Goal: Task Accomplishment & Management: Use online tool/utility

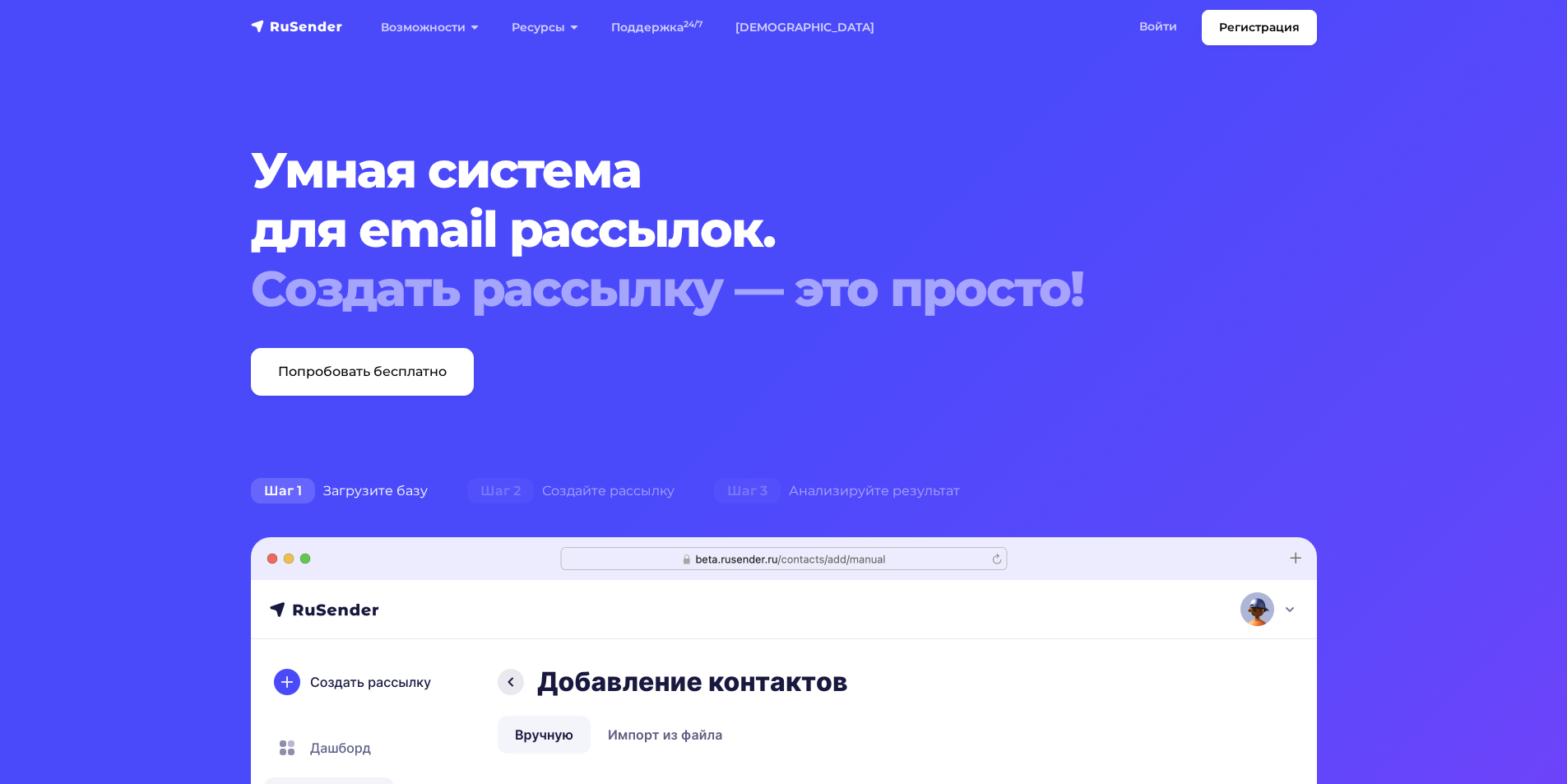
click at [878, 327] on div "Умная система для email рассылок. Создать рассылку — это просто! Попробовать бе…" at bounding box center [738, 268] width 995 height 255
click at [1166, 24] on link "Войти" at bounding box center [1159, 27] width 71 height 34
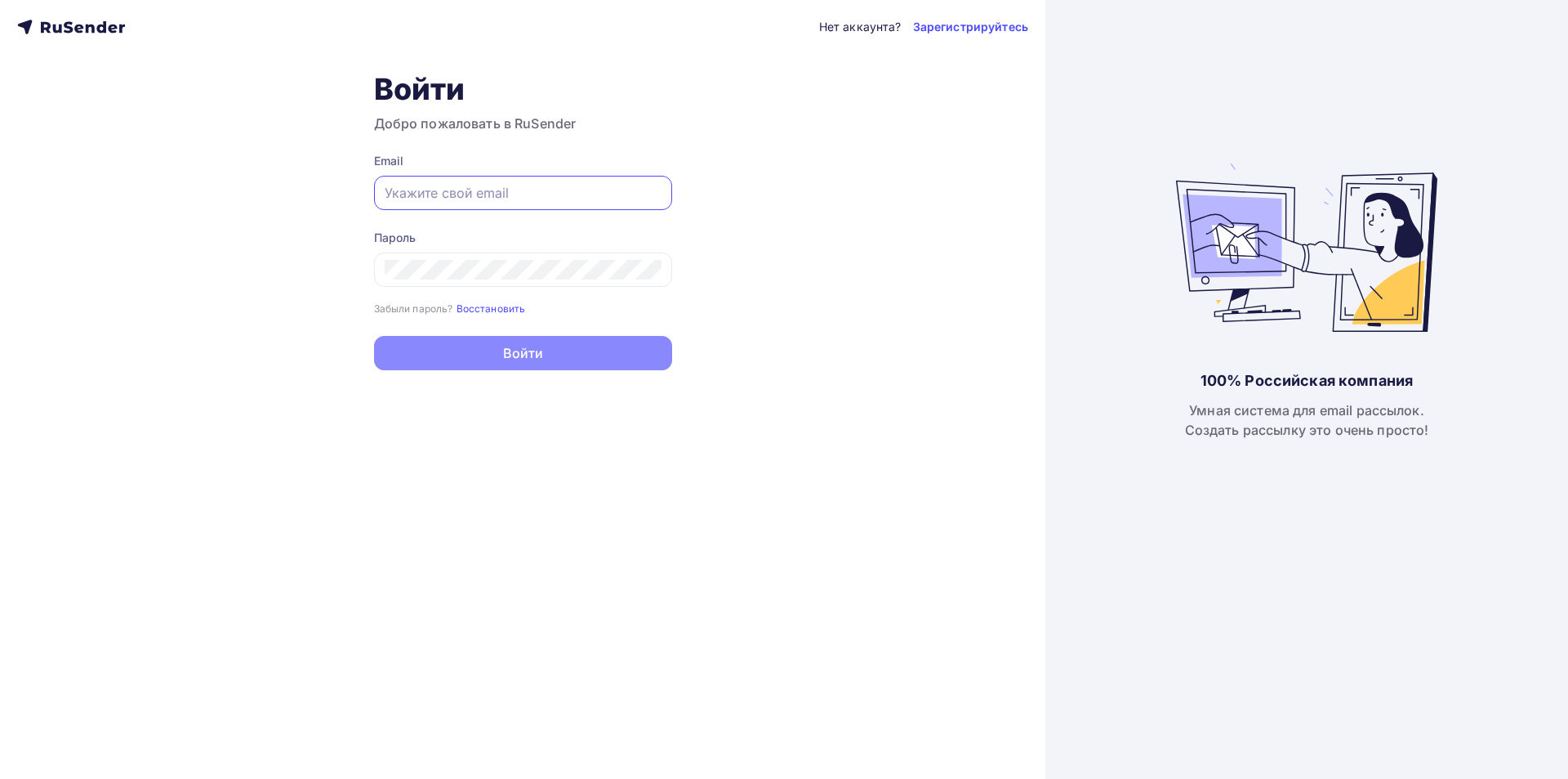
click at [523, 196] on input "text" at bounding box center [524, 193] width 277 height 19
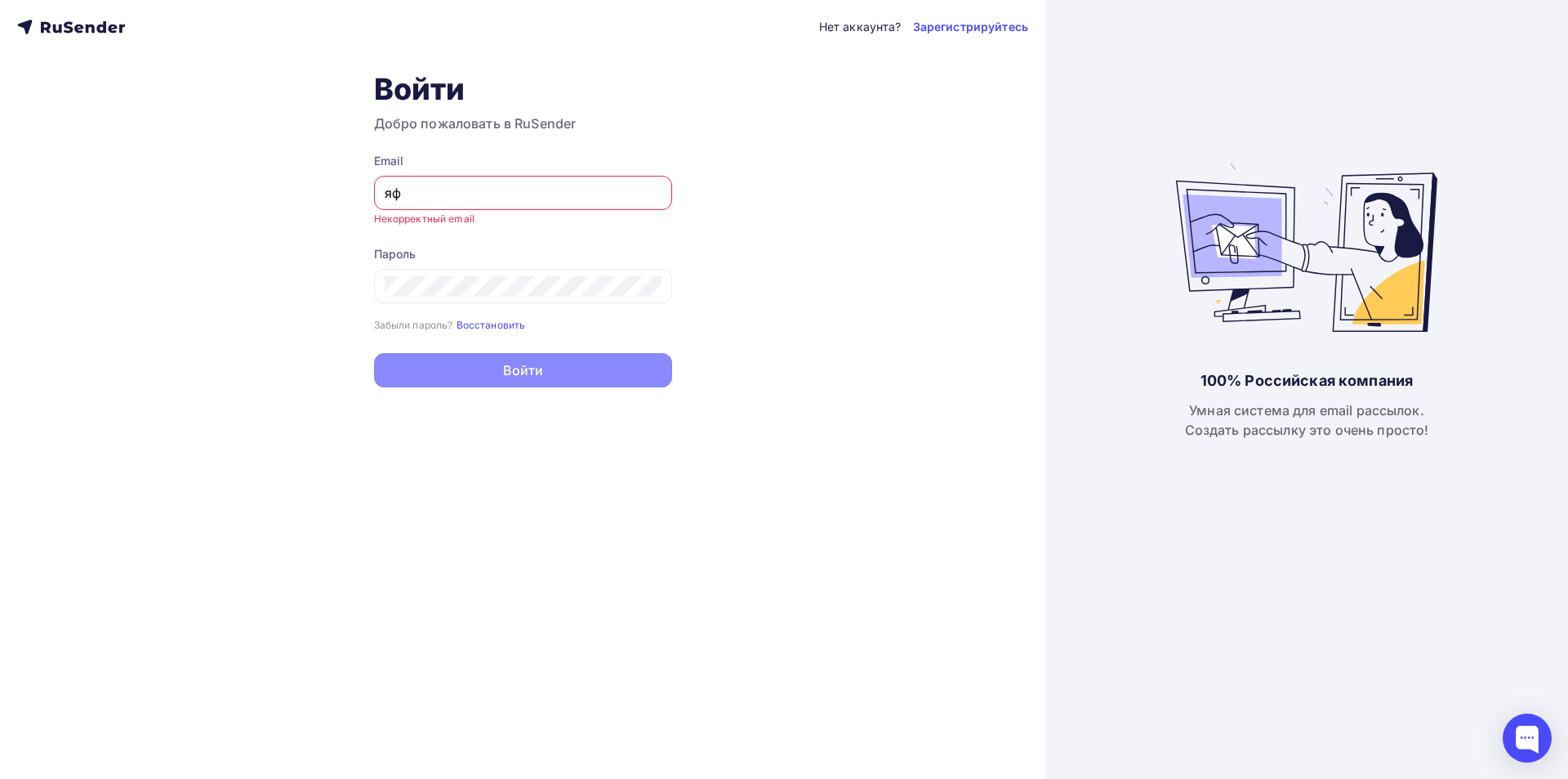
type input "я"
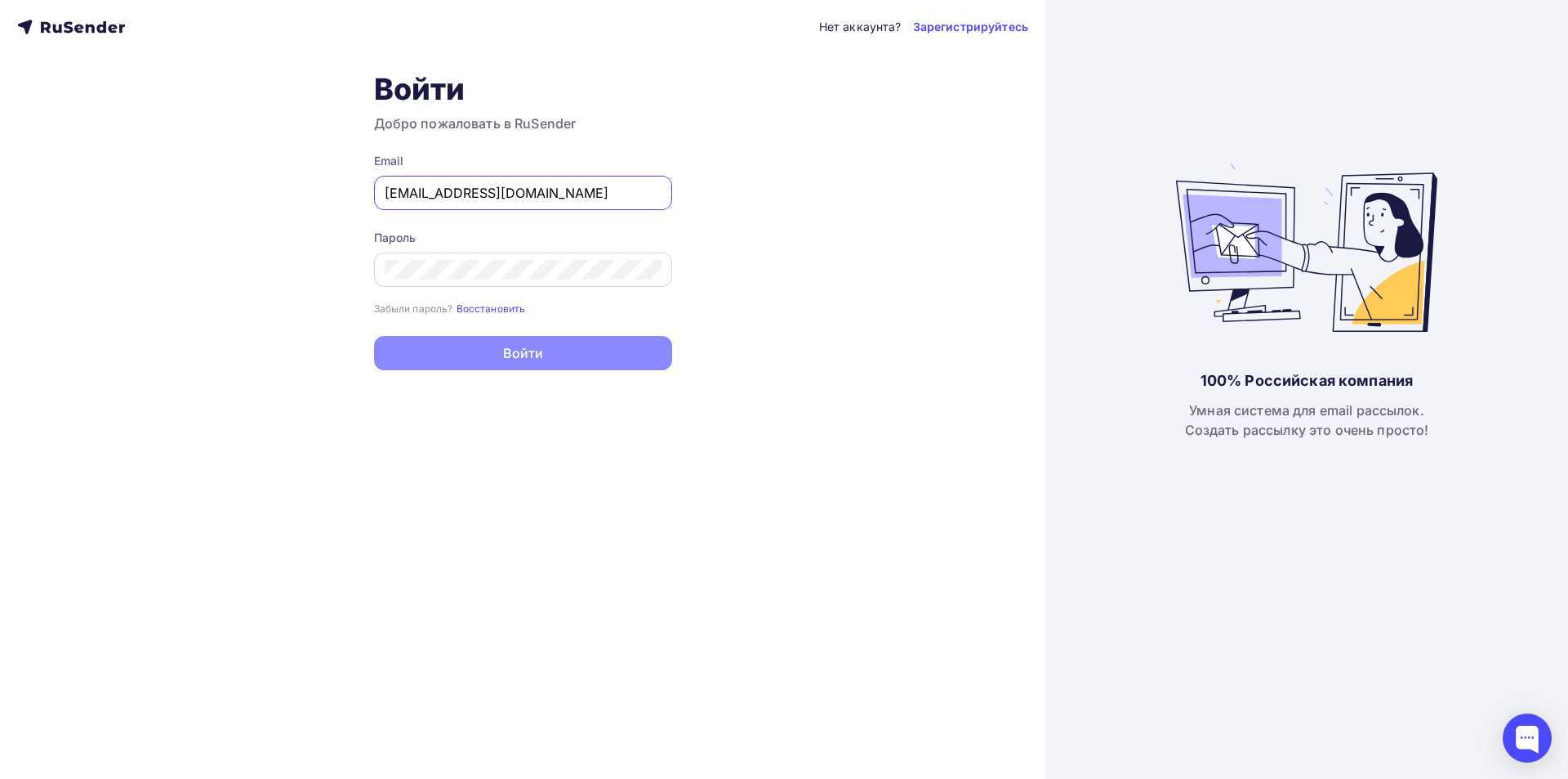
type input "[EMAIL_ADDRESS][DOMAIN_NAME]"
click at [374, 337] on button "Войти" at bounding box center [524, 354] width 298 height 34
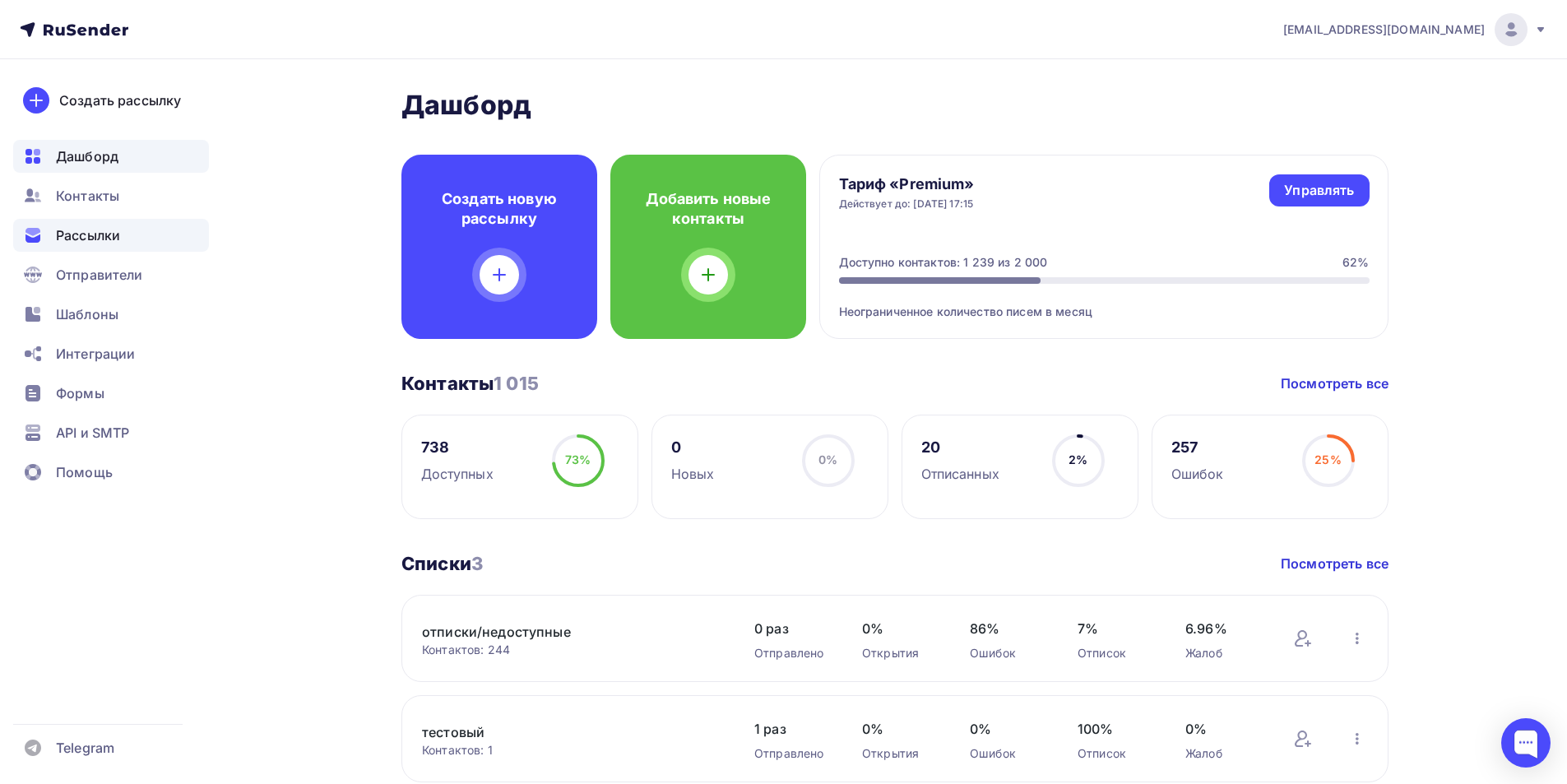
click at [91, 237] on span "Рассылки" at bounding box center [88, 235] width 64 height 20
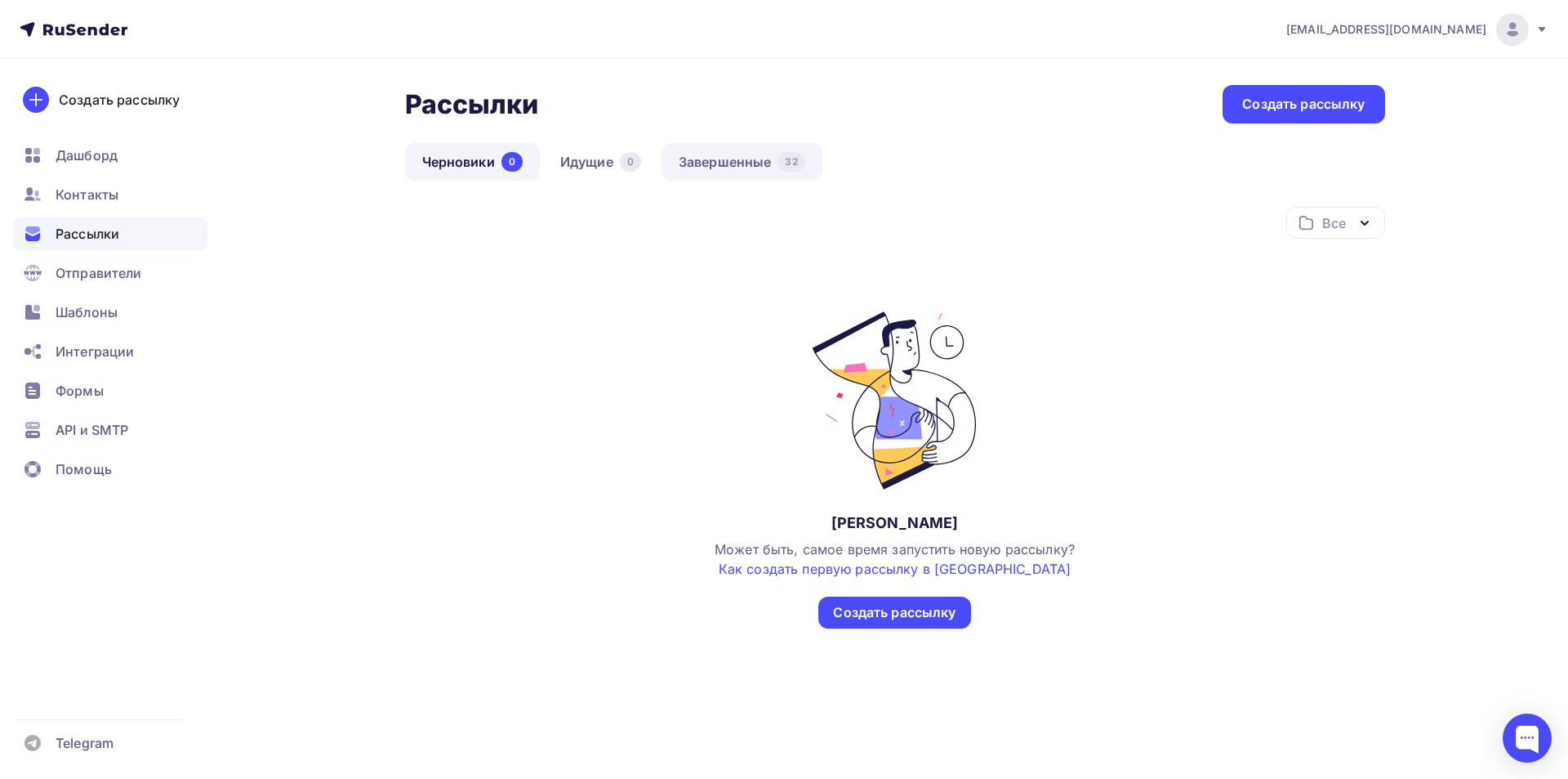
click at [728, 163] on link "Завершенные 32" at bounding box center [742, 162] width 161 height 38
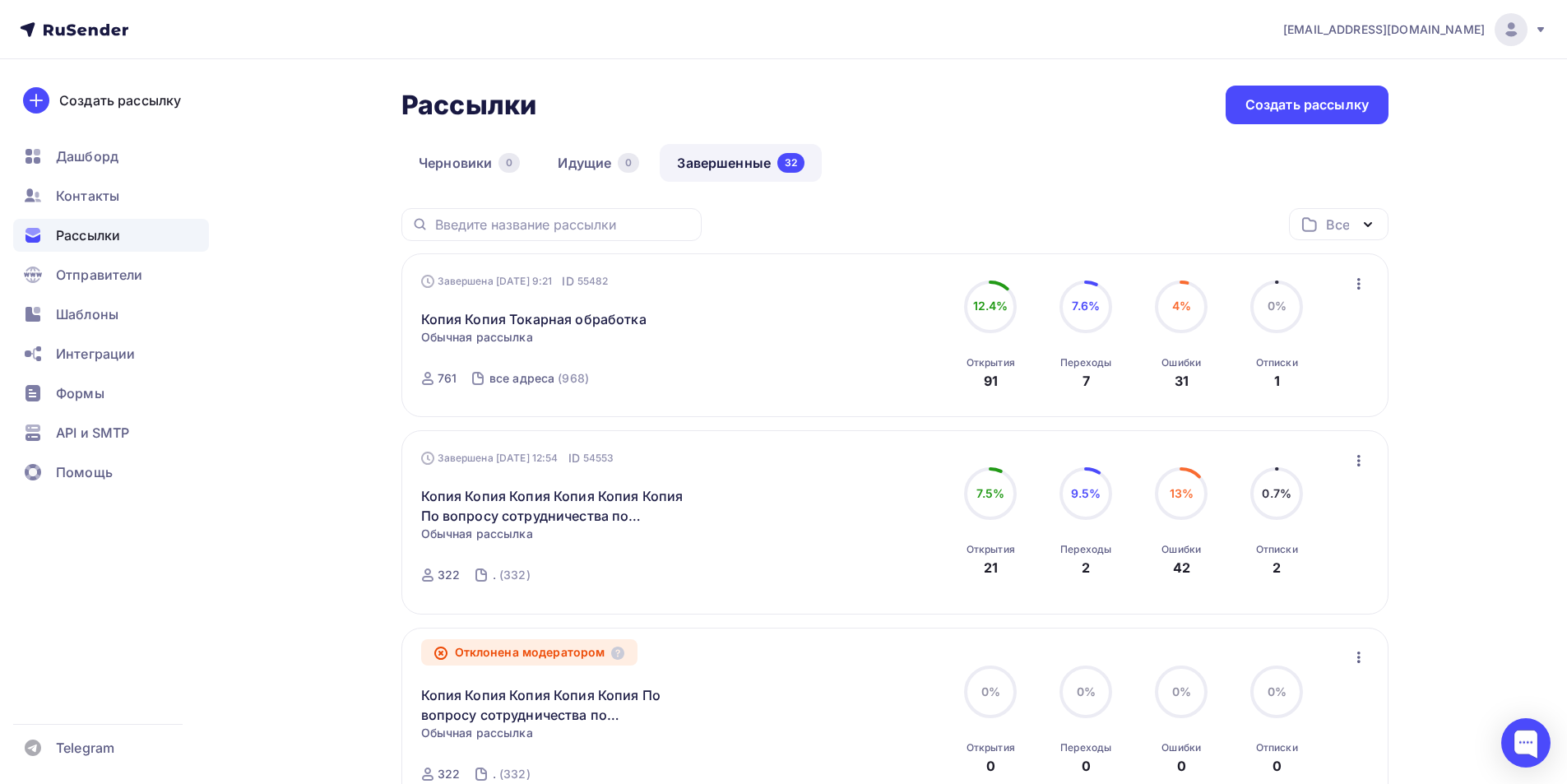
click at [1047, 159] on div "Черновики 0 Идущие 0 Завершенные 32" at bounding box center [895, 176] width 987 height 64
click at [533, 218] on input "text" at bounding box center [563, 224] width 257 height 18
type input "пример"
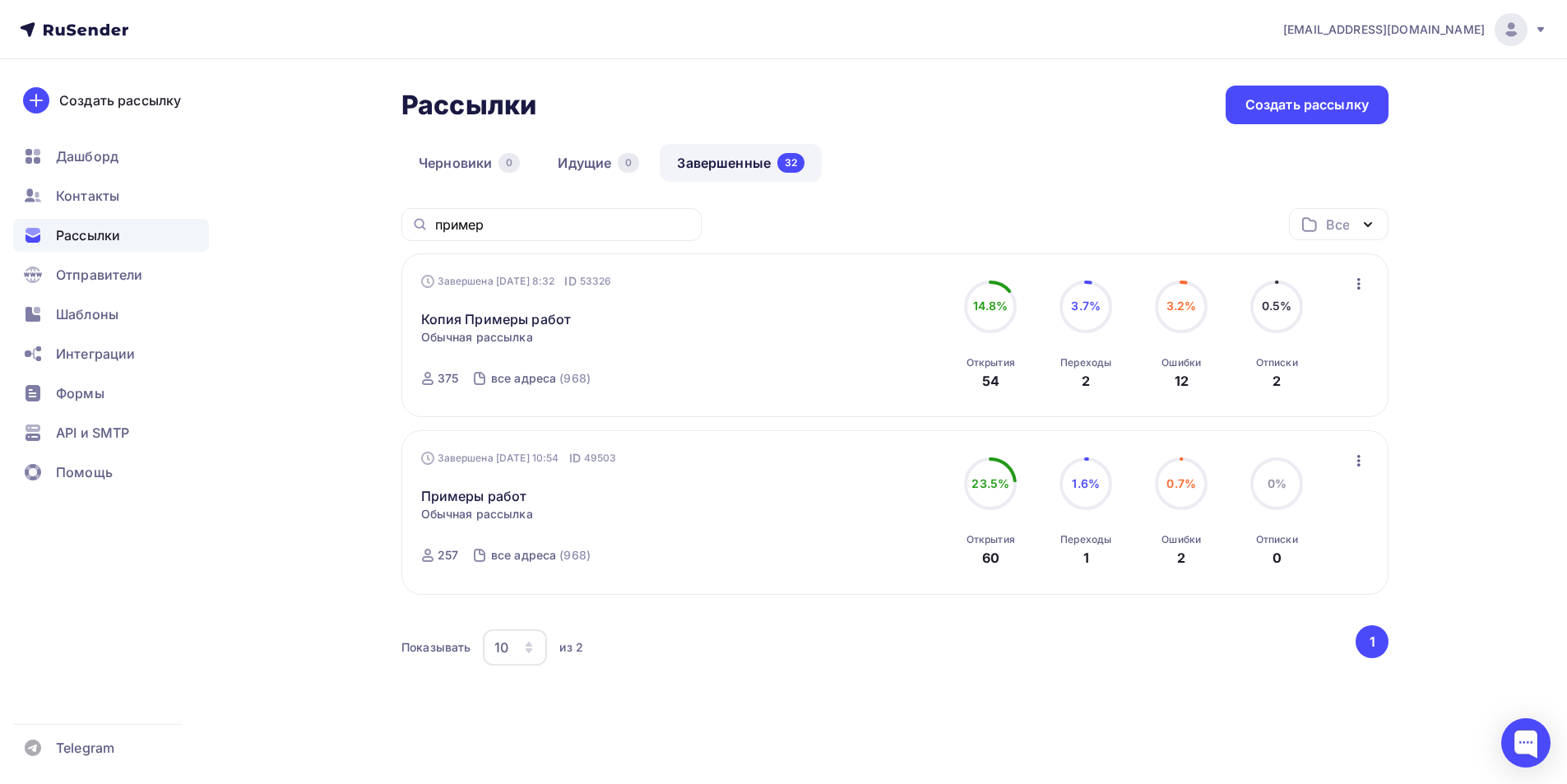
click at [1360, 463] on icon "button" at bounding box center [1359, 460] width 20 height 20
click at [1310, 575] on div "Копировать в новую" at bounding box center [1284, 569] width 169 height 20
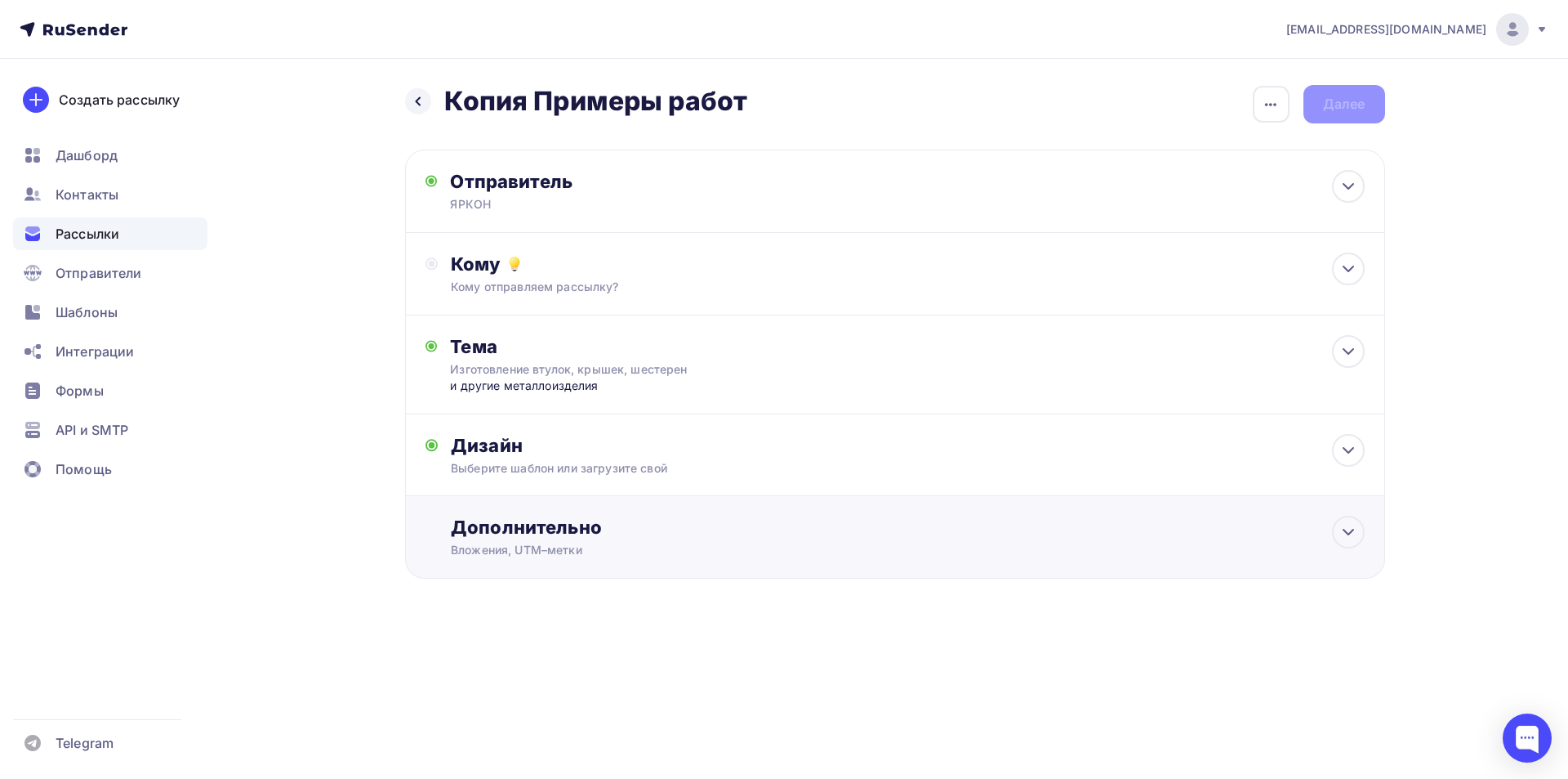
click at [676, 510] on div "Дополнительно Вложения, UTM–метки Вложения Добавить файл Максимальный суммарный…" at bounding box center [895, 537] width 980 height 82
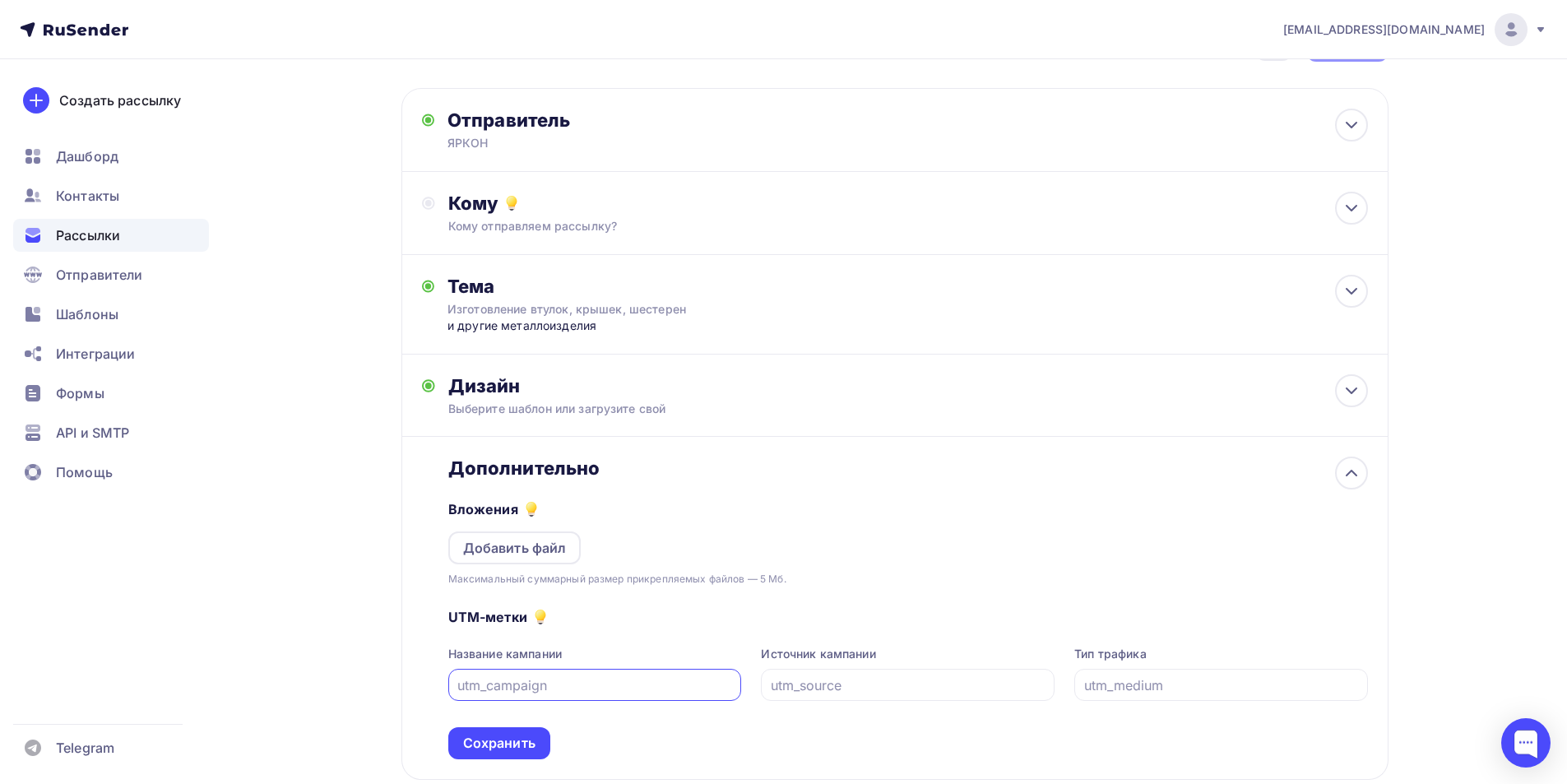
scroll to position [164, 0]
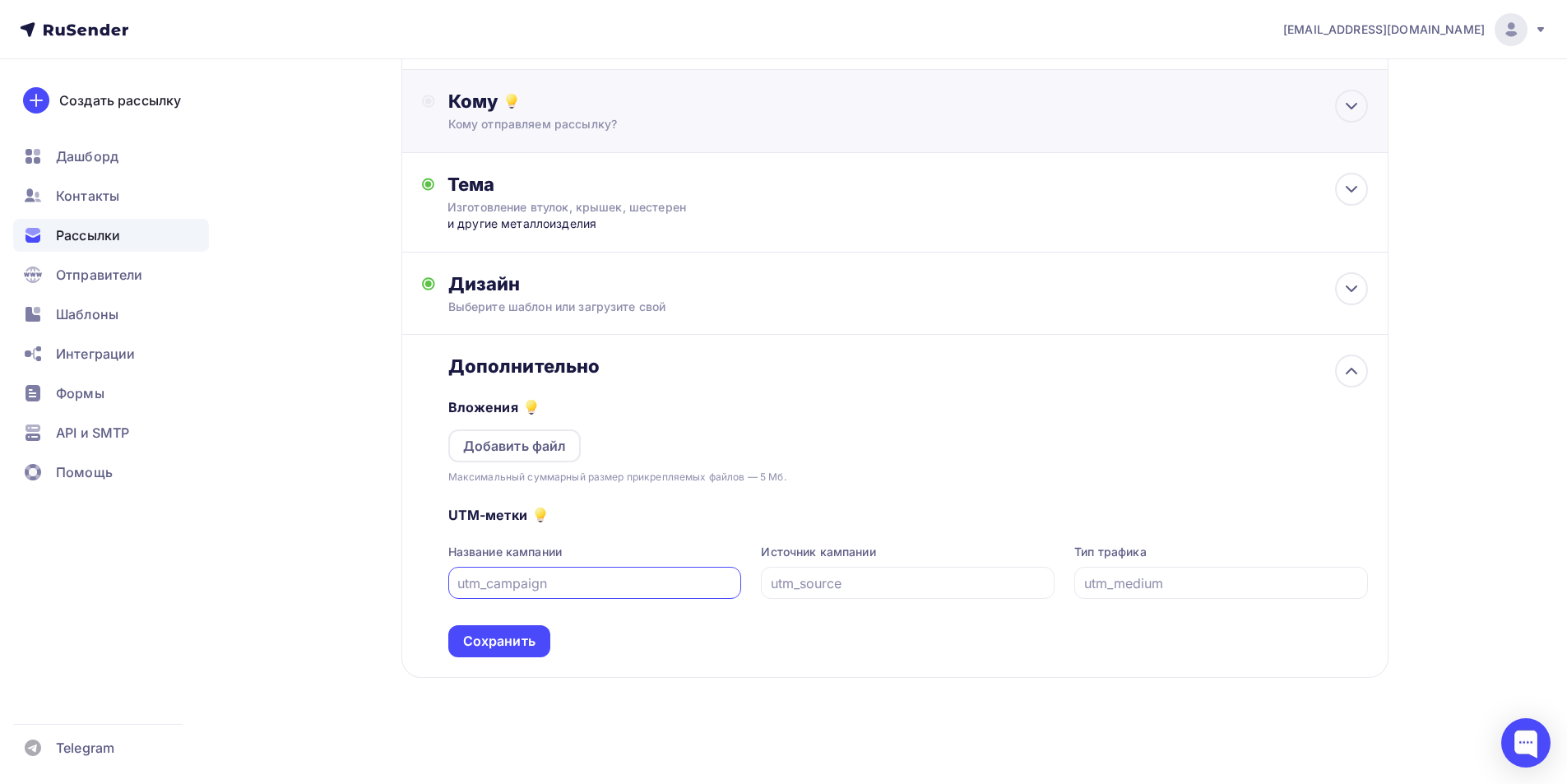
click at [509, 81] on div "Кому Кому отправляем рассылку? Списки получателей Выберите список Все списки id…" at bounding box center [895, 111] width 987 height 83
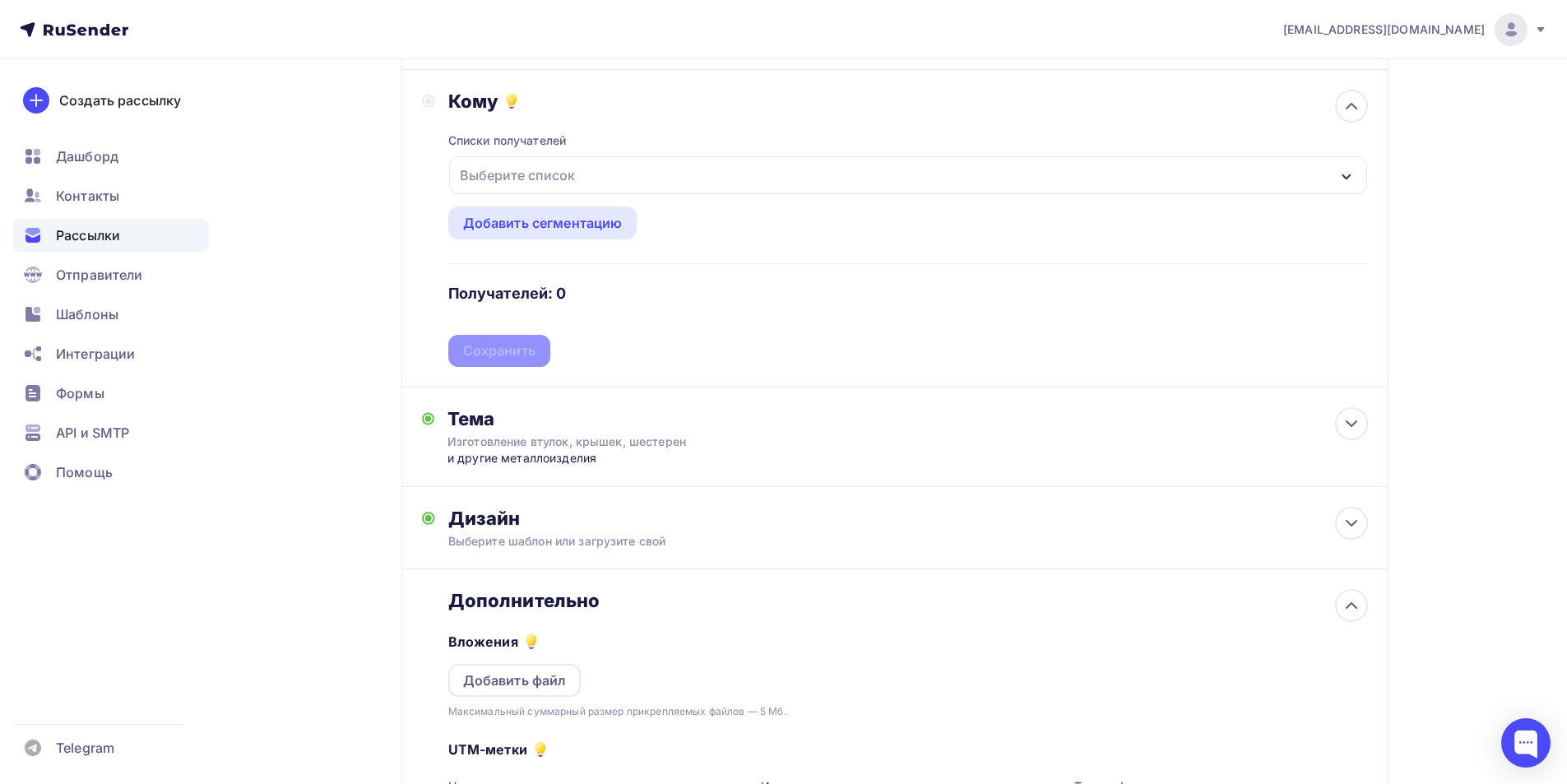
click at [534, 183] on div "Выберите список" at bounding box center [518, 174] width 128 height 29
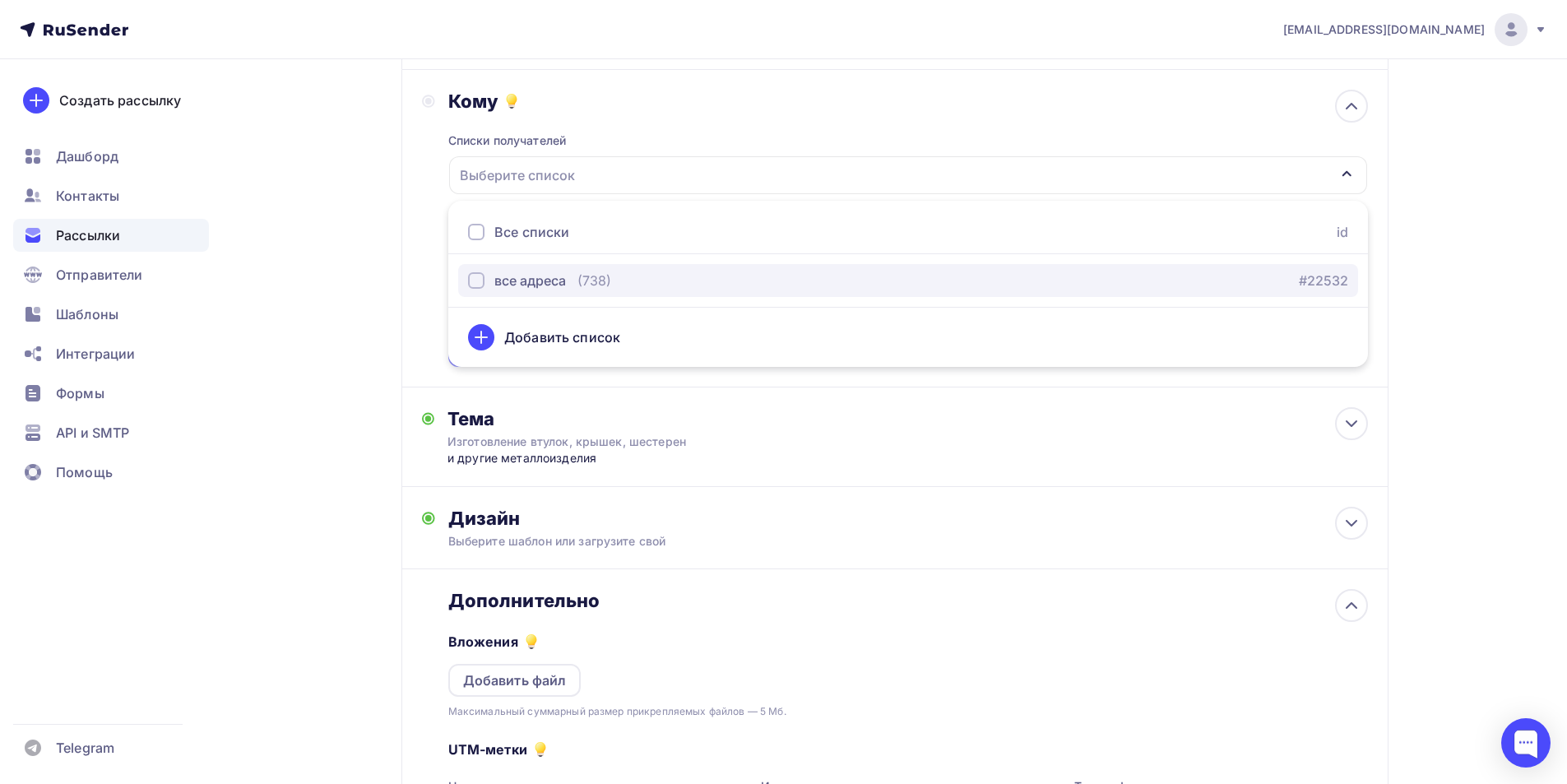
click at [546, 272] on div "все адреса" at bounding box center [530, 280] width 71 height 20
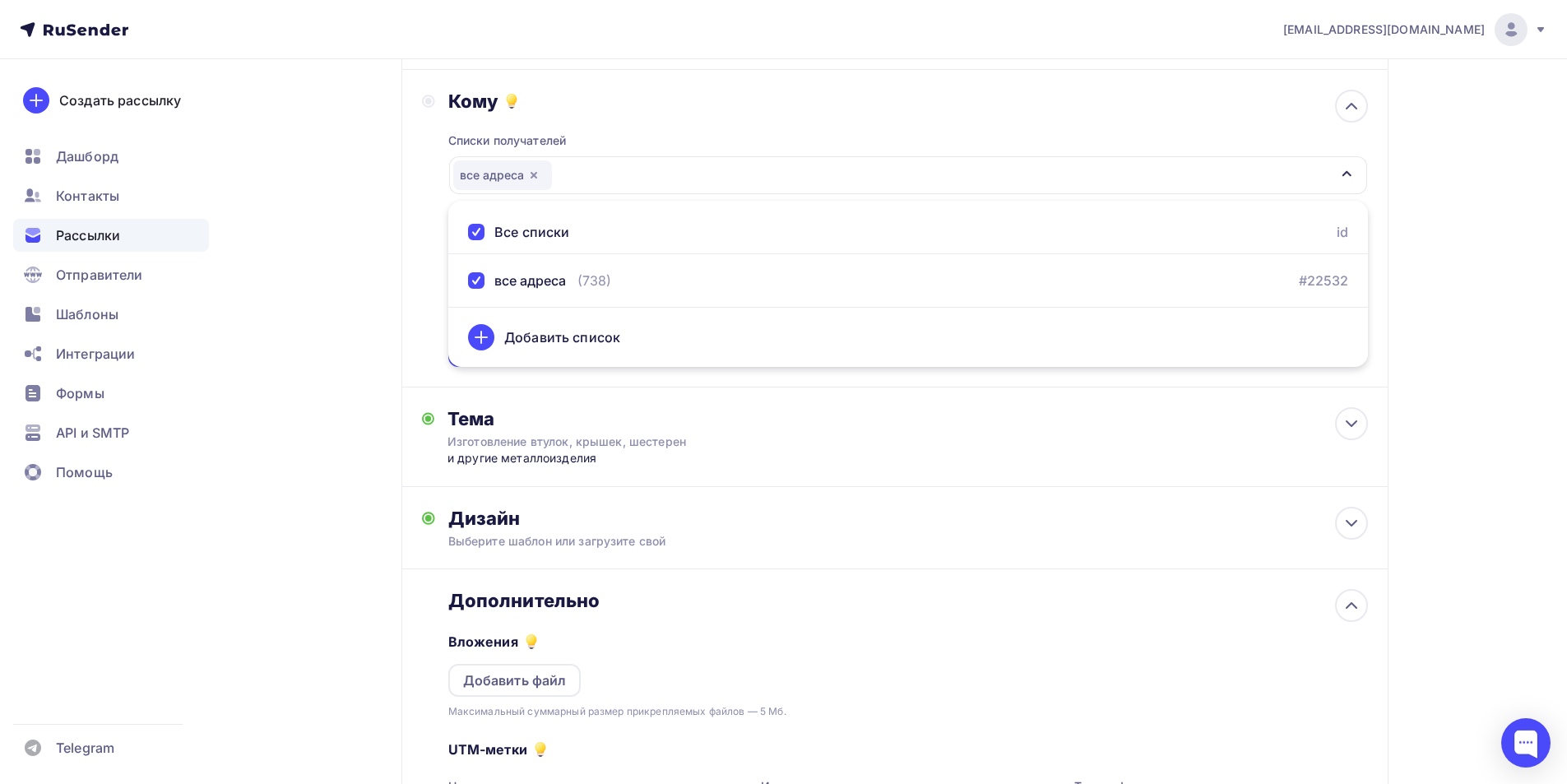
click at [414, 252] on div "Кому Списки получателей все адреса Все списки id все адреса (738) #22532 Добави…" at bounding box center [895, 228] width 987 height 317
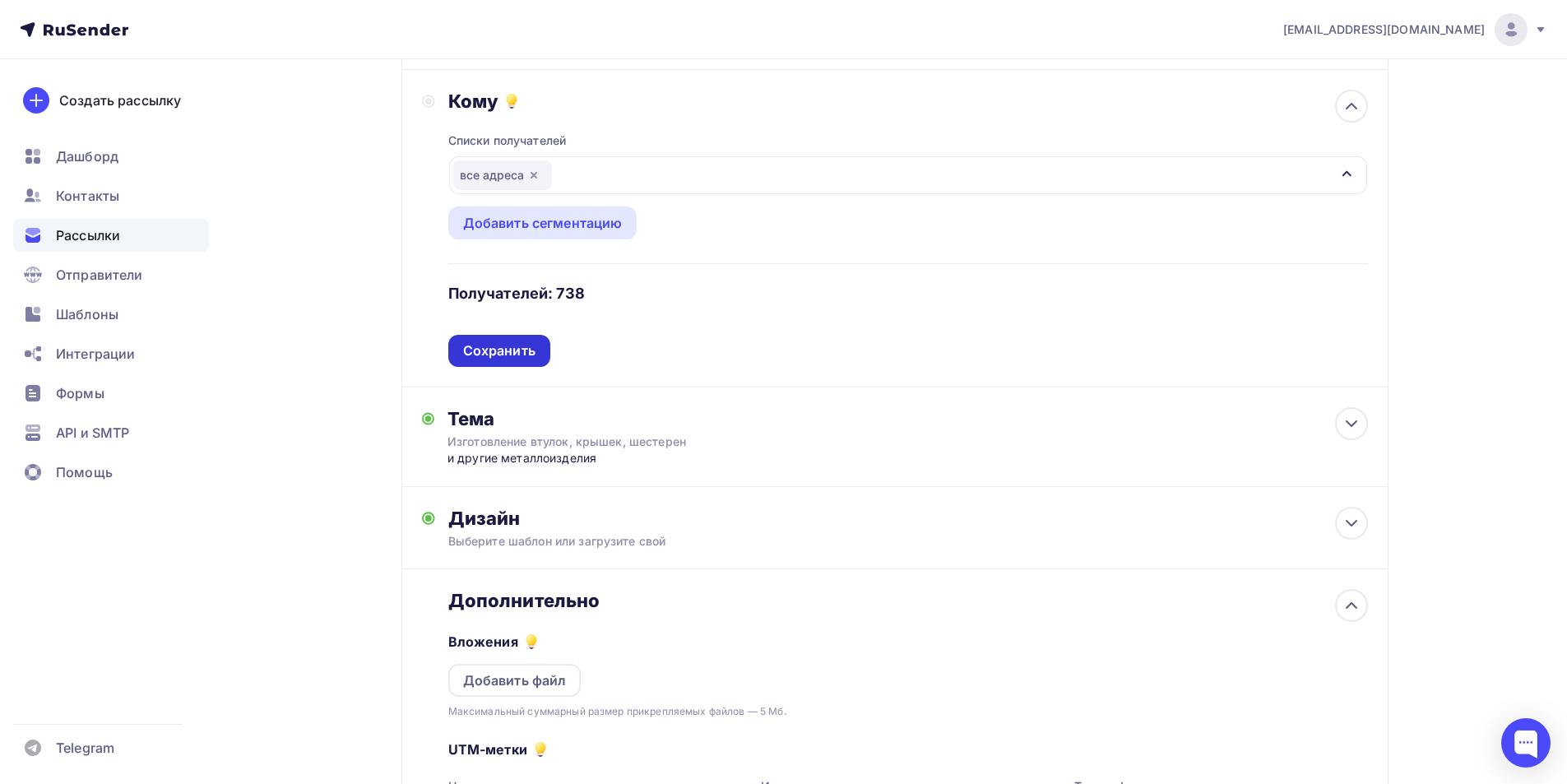
click at [502, 346] on div "Сохранить" at bounding box center [499, 350] width 72 height 19
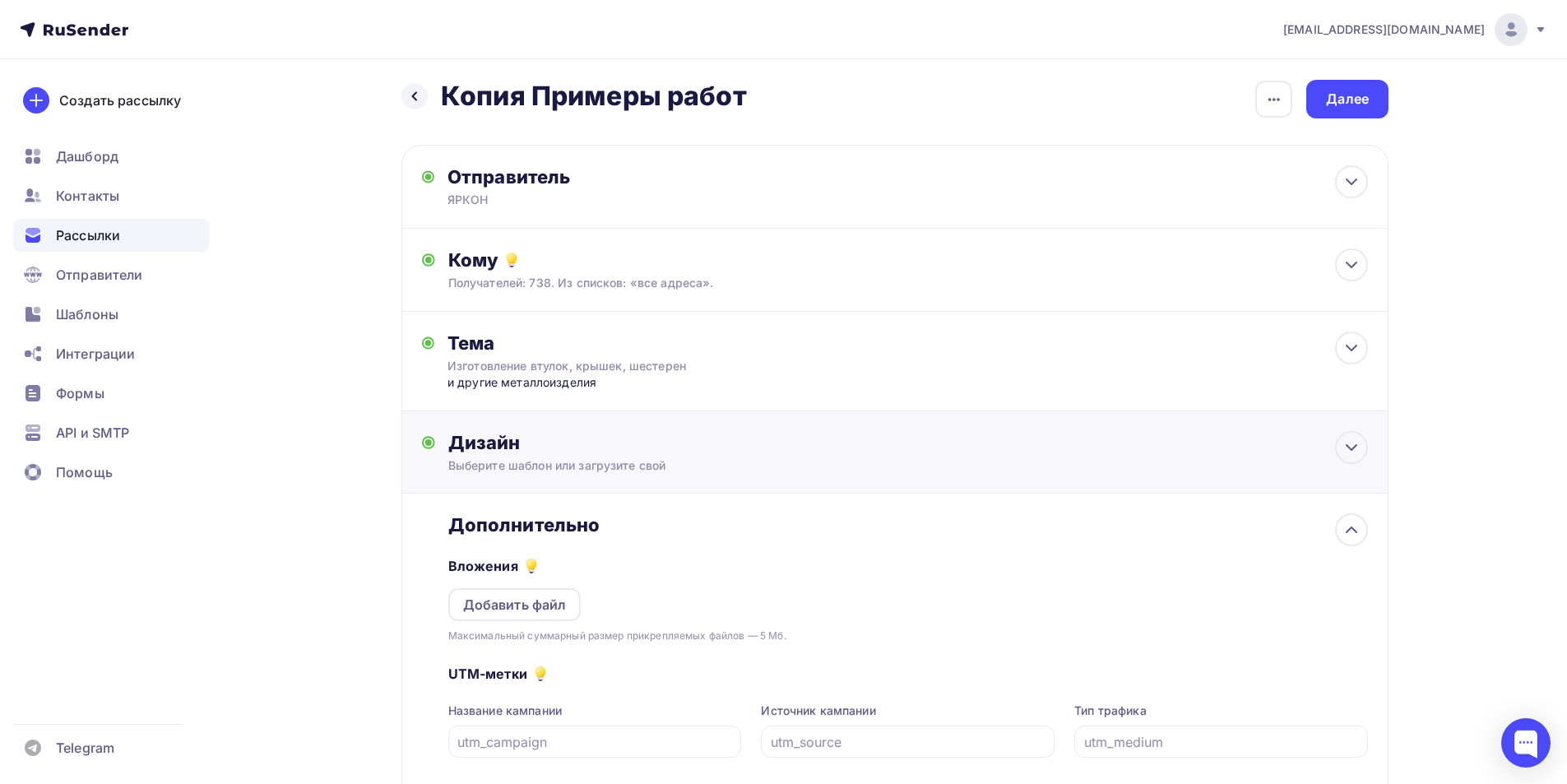
scroll to position [0, 0]
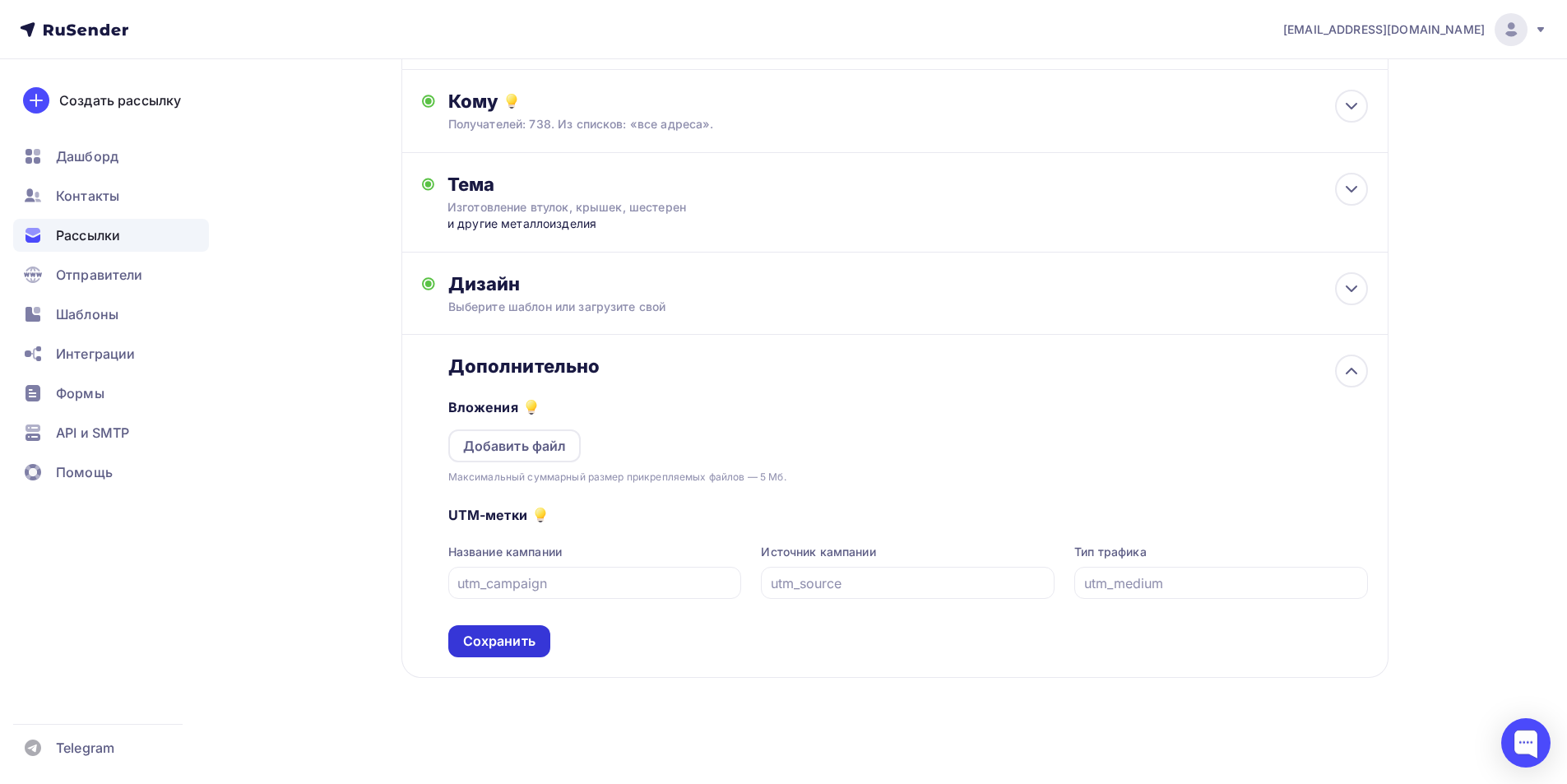
click at [517, 638] on div "Сохранить" at bounding box center [499, 640] width 72 height 19
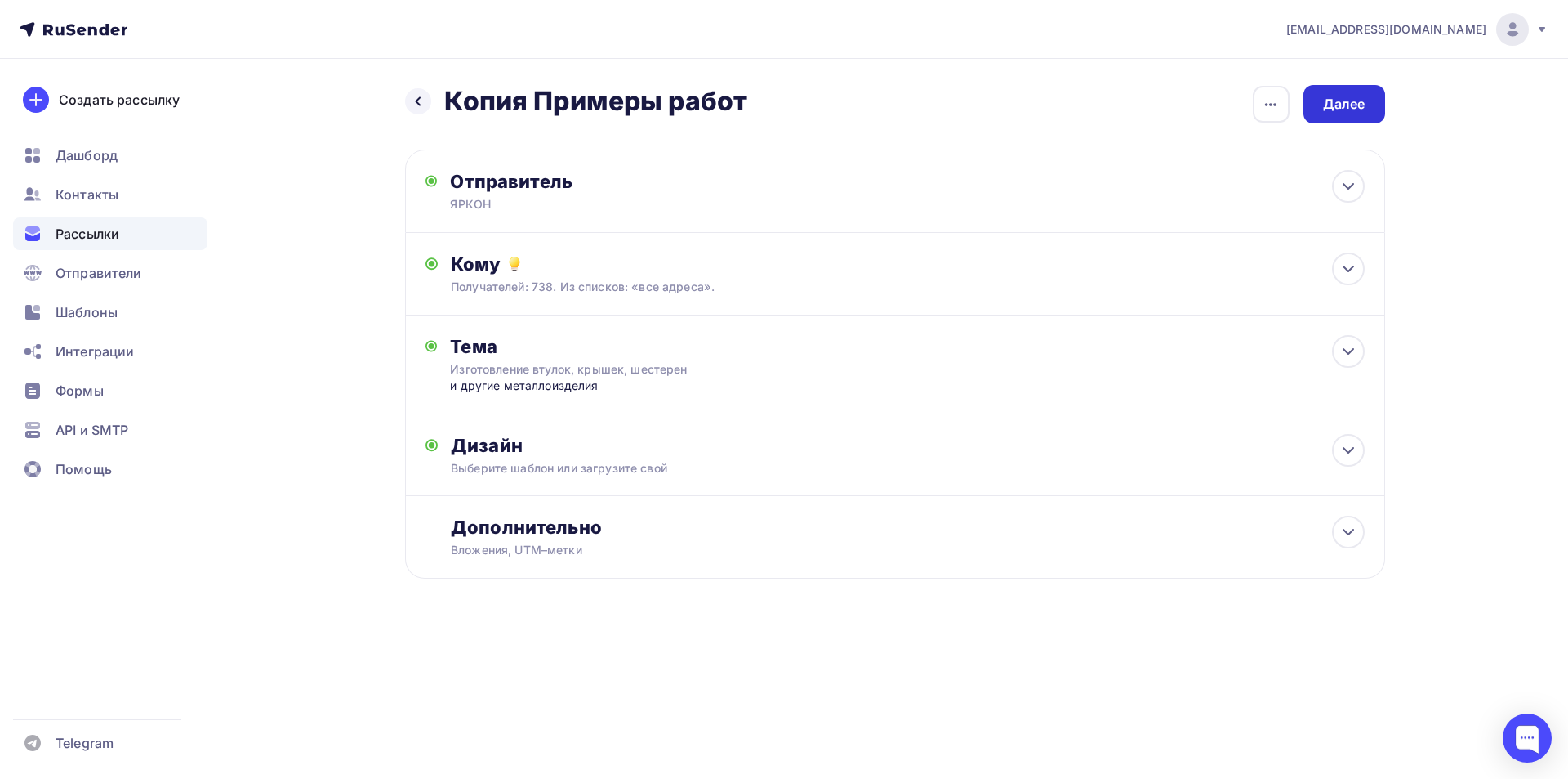
click at [1359, 117] on div "Далее" at bounding box center [1344, 103] width 82 height 38
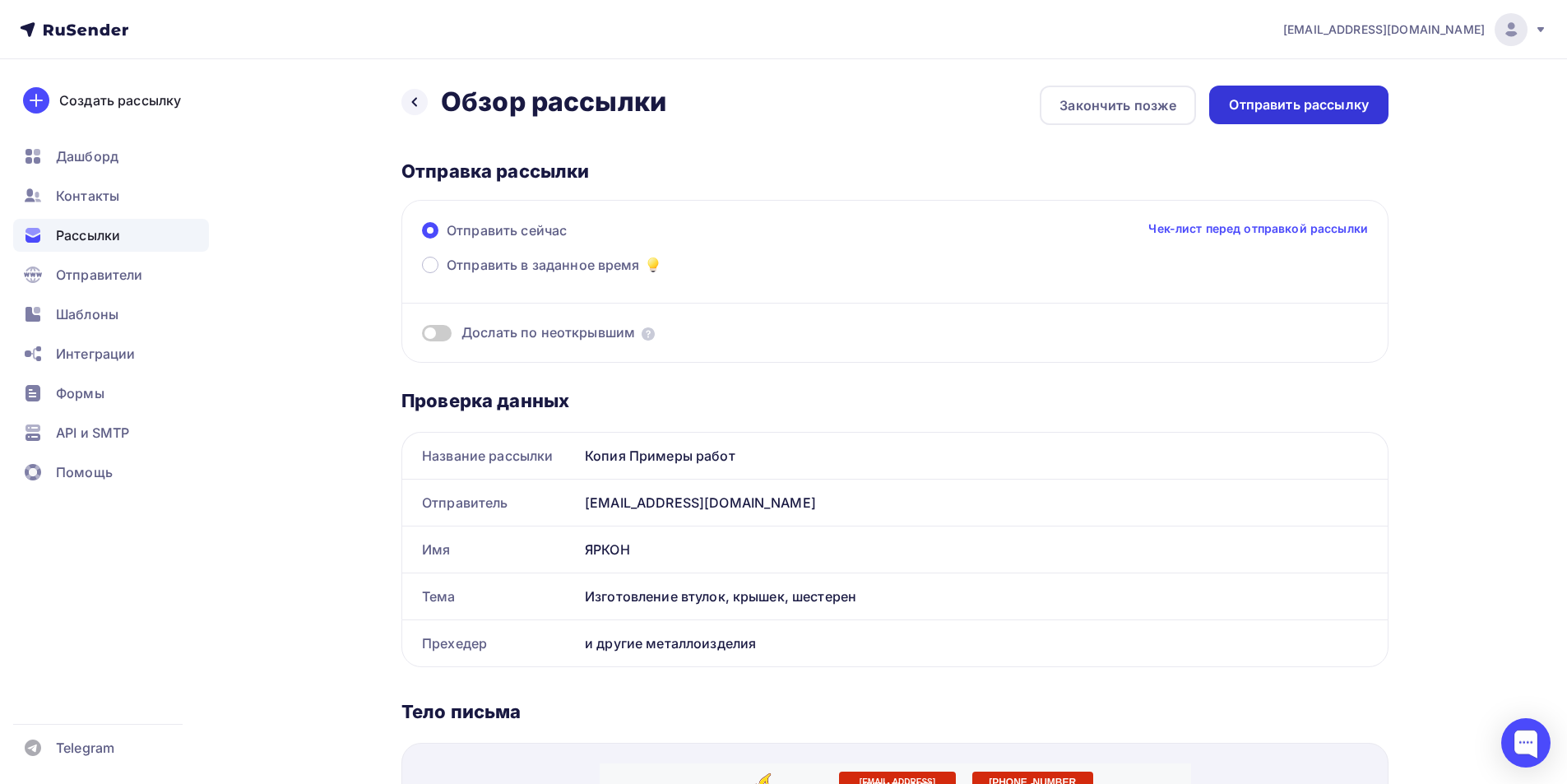
click at [1270, 110] on div "Отправить рассылку" at bounding box center [1298, 104] width 140 height 19
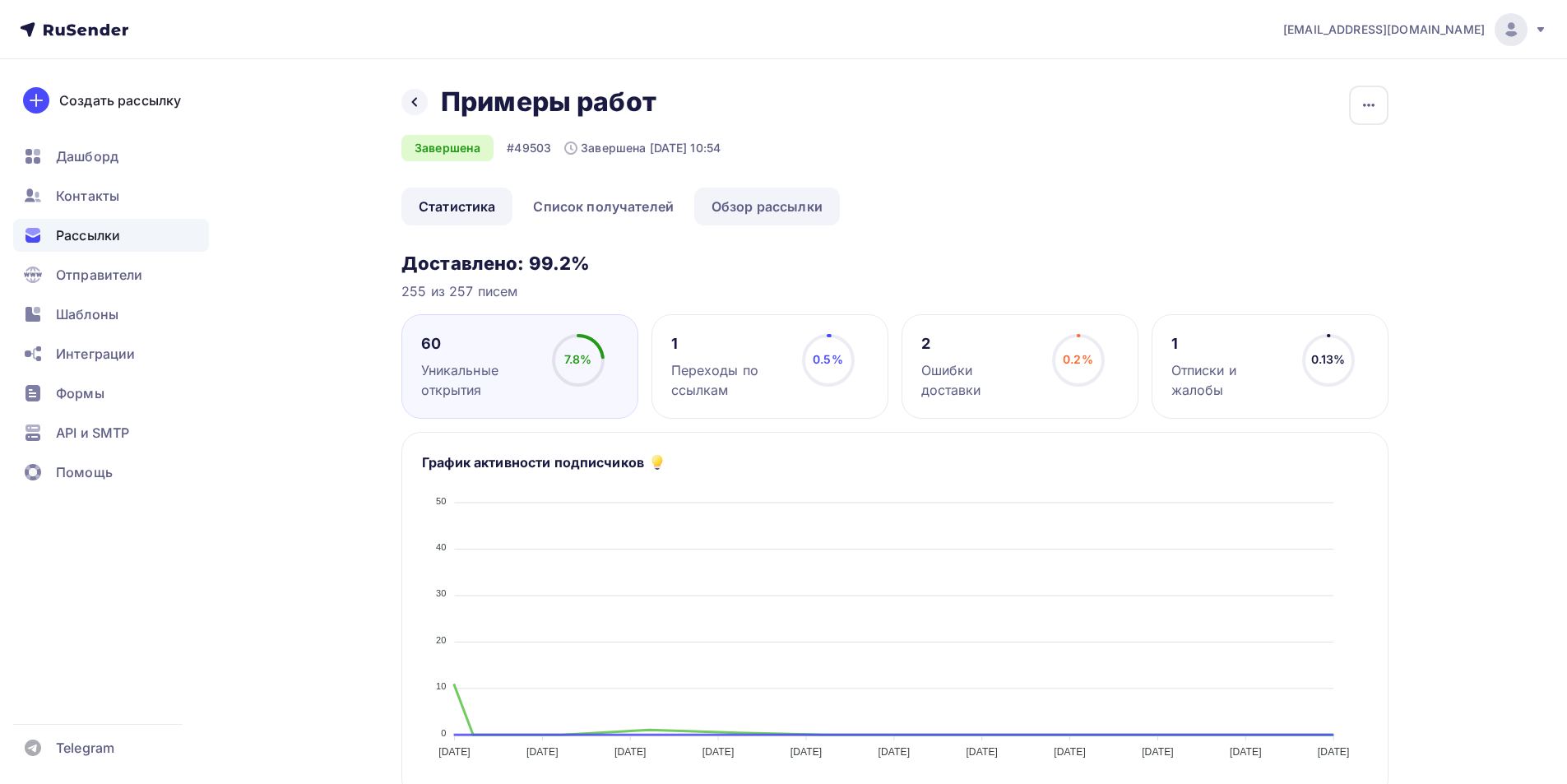
click at [771, 195] on link "Обзор рассылки" at bounding box center [767, 206] width 146 height 38
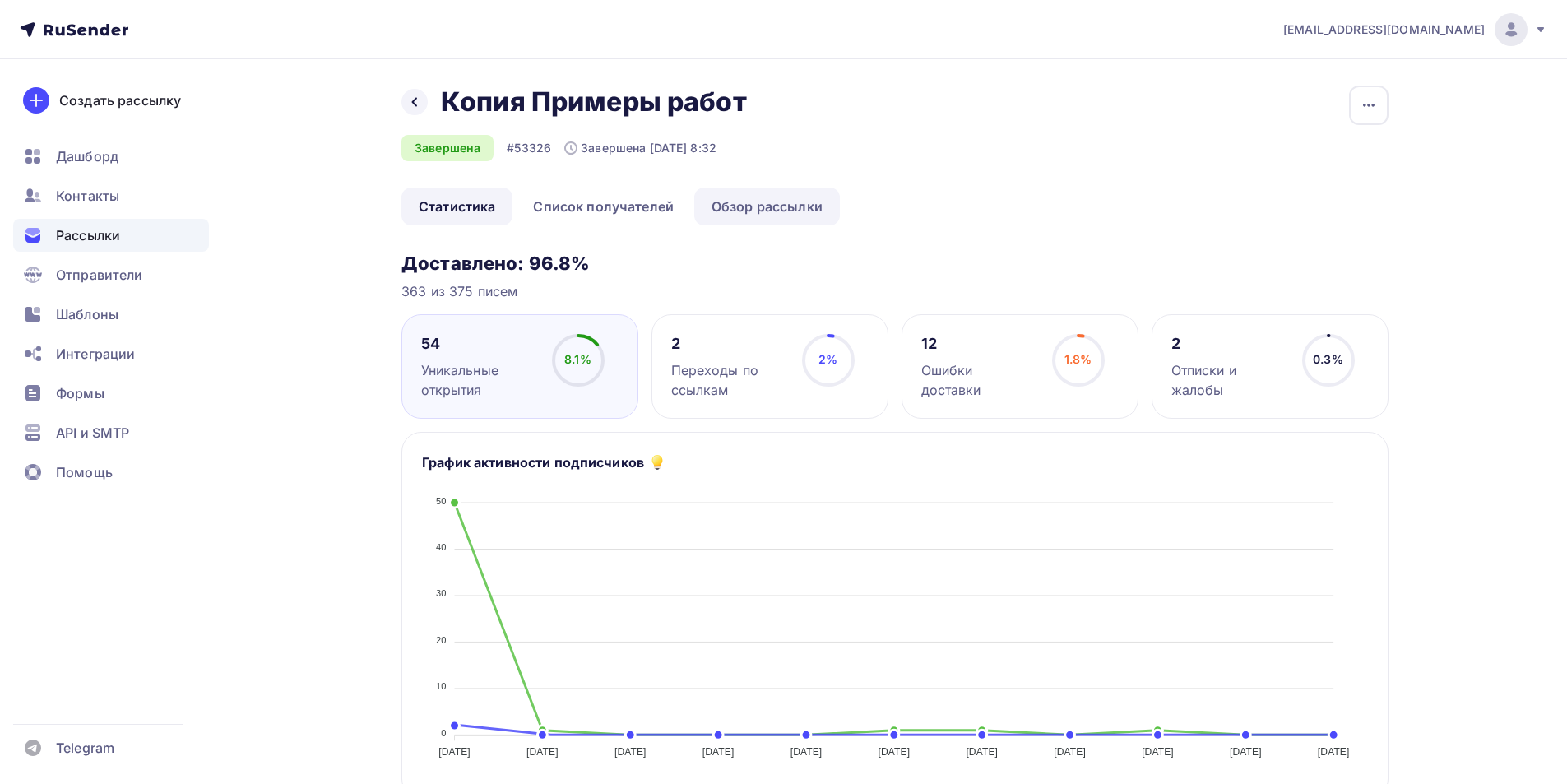
click at [788, 208] on link "Обзор рассылки" at bounding box center [767, 206] width 146 height 38
